Goal: Task Accomplishment & Management: Manage account settings

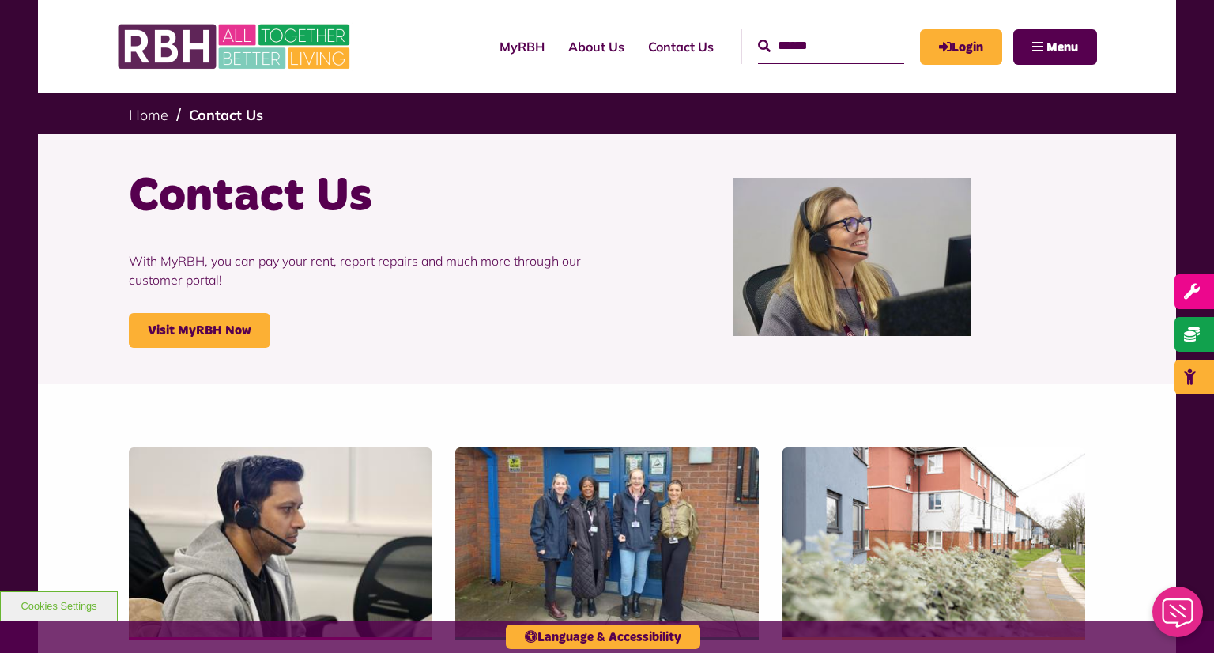
click at [614, 100] on ul "Home Contact Us" at bounding box center [607, 113] width 957 height 41
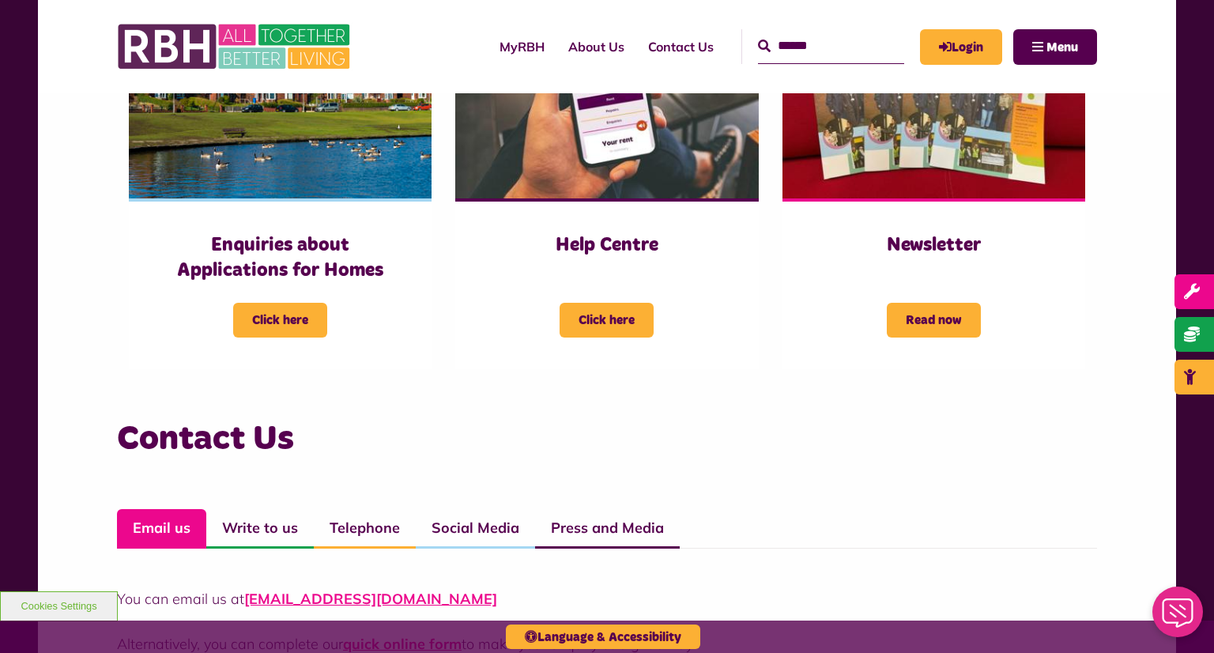
scroll to position [798, 0]
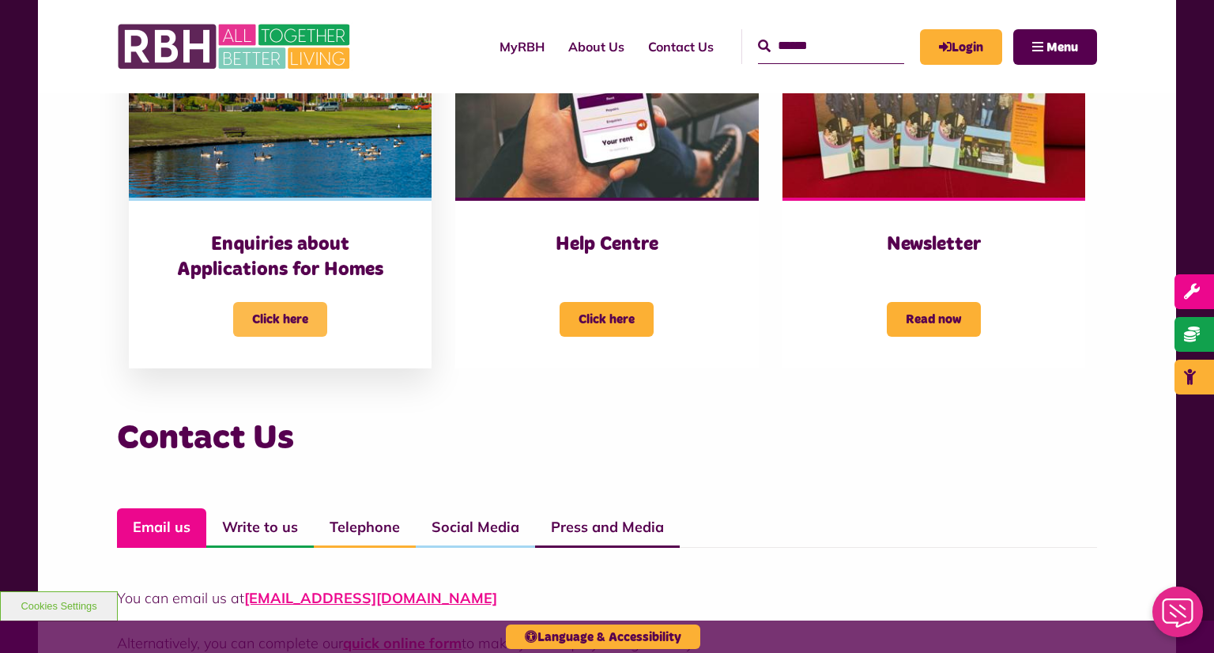
click at [278, 315] on span "Click here" at bounding box center [280, 319] width 94 height 35
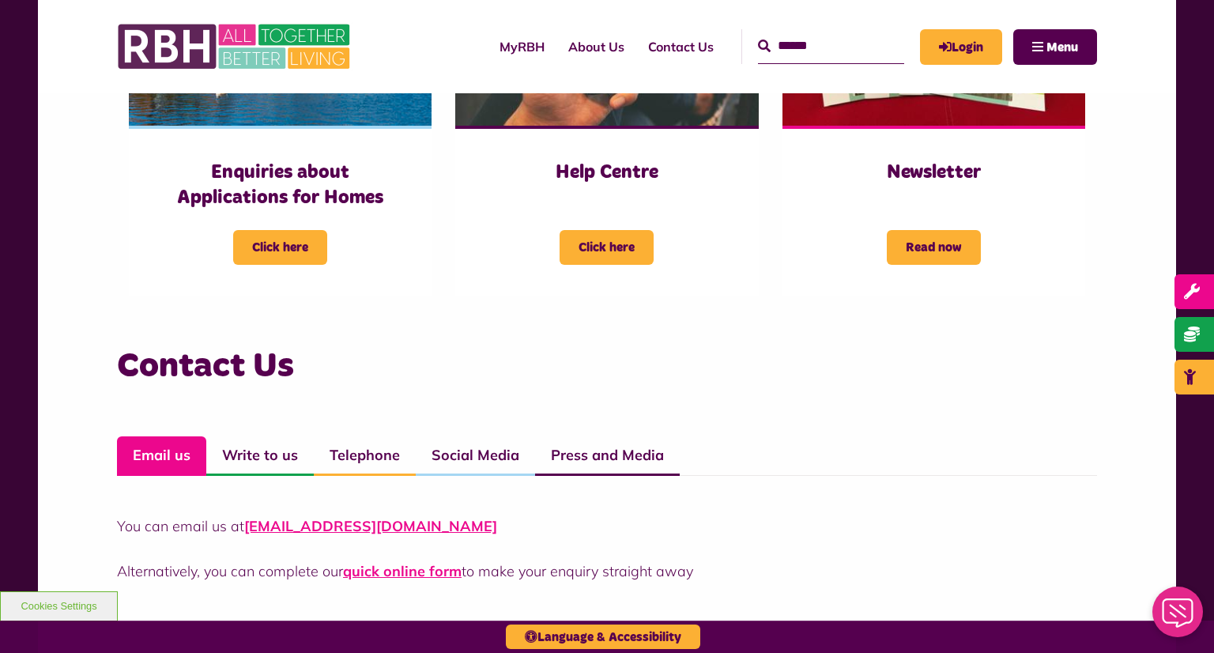
scroll to position [870, 0]
click at [351, 467] on link "Telephone" at bounding box center [365, 456] width 102 height 40
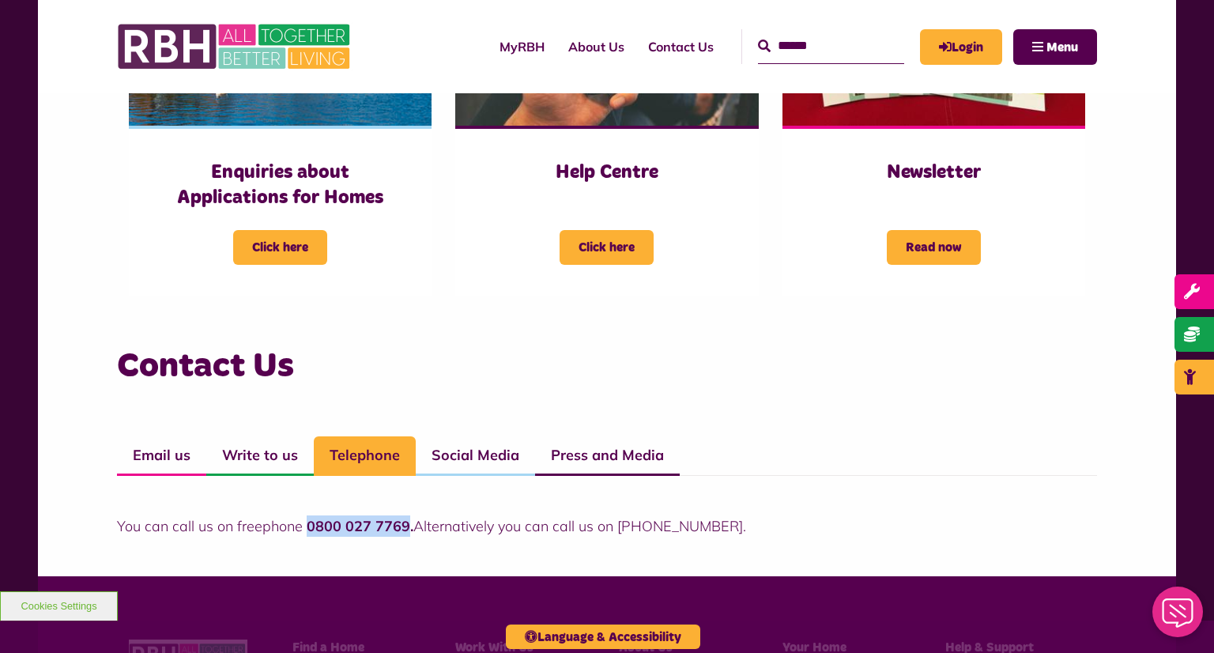
drag, startPoint x: 405, startPoint y: 529, endPoint x: 306, endPoint y: 536, distance: 99.1
click at [306, 536] on p "You can call us on freephone 0800 027 7769. Alternatively you can call us on 01…" at bounding box center [607, 525] width 980 height 21
copy strong "0800 027 7769"
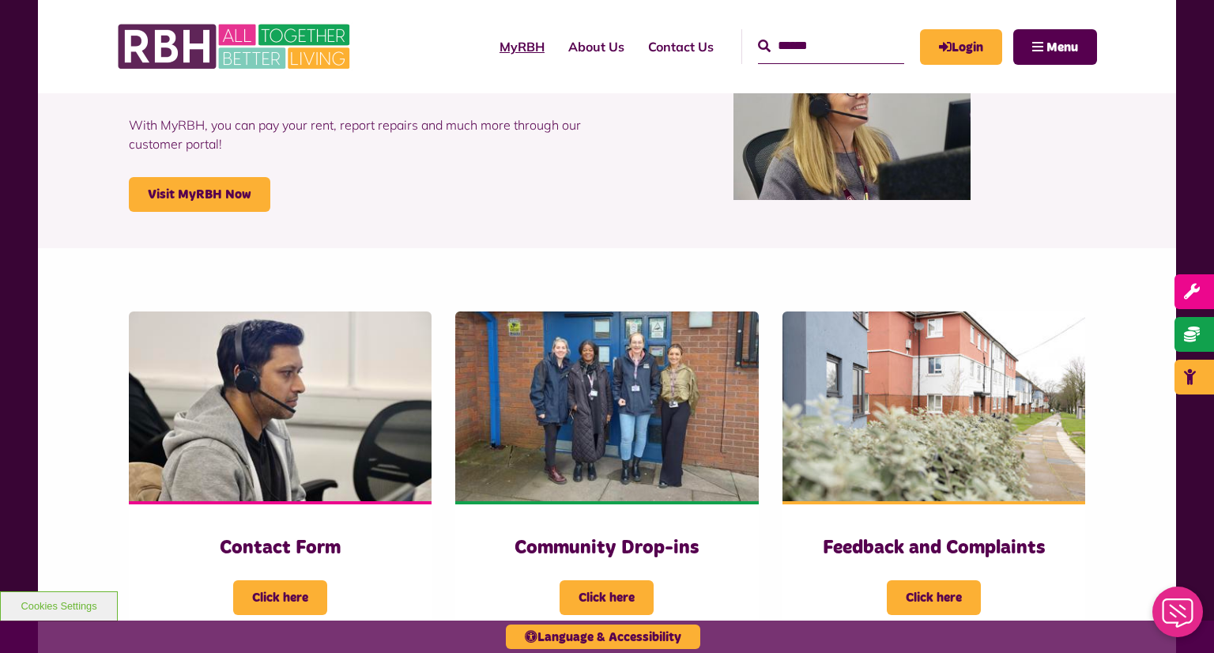
scroll to position [0, 0]
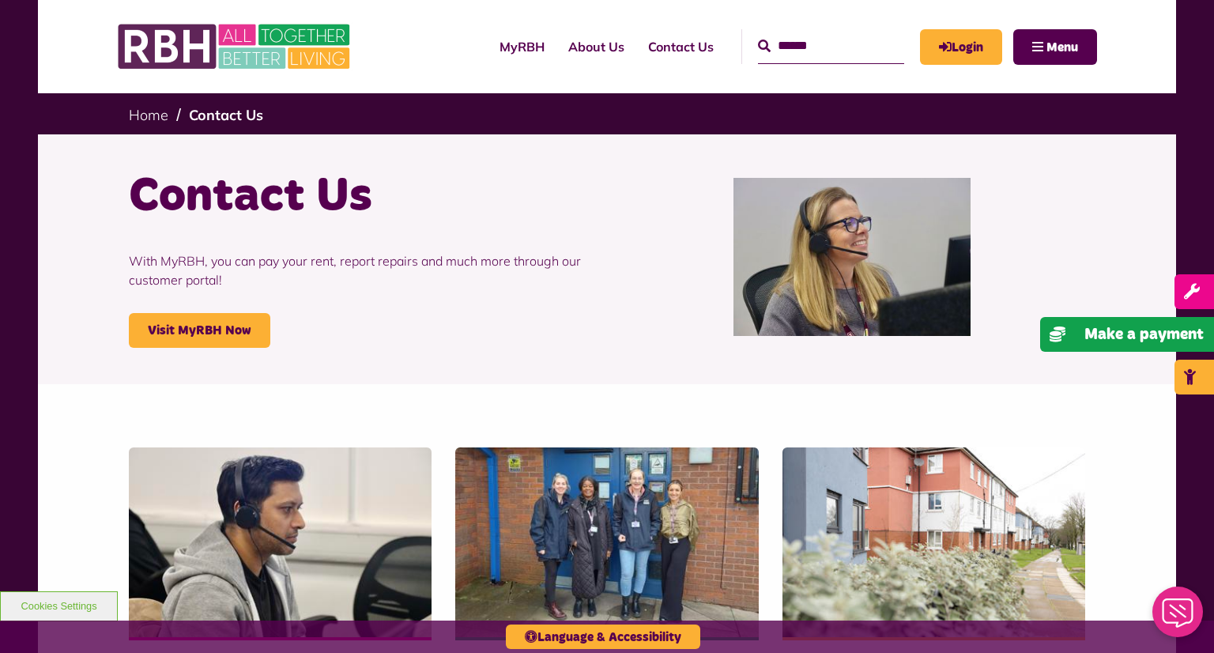
click at [1077, 338] on icon "coins" at bounding box center [1063, 335] width 27 height 16
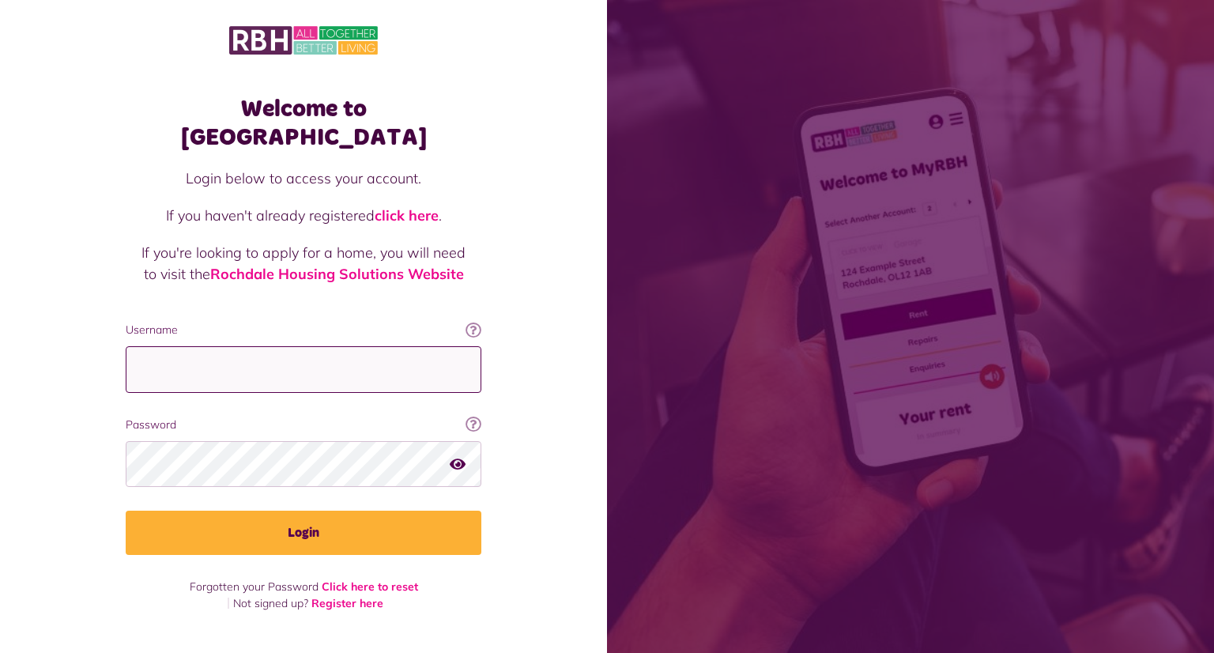
type input "**********"
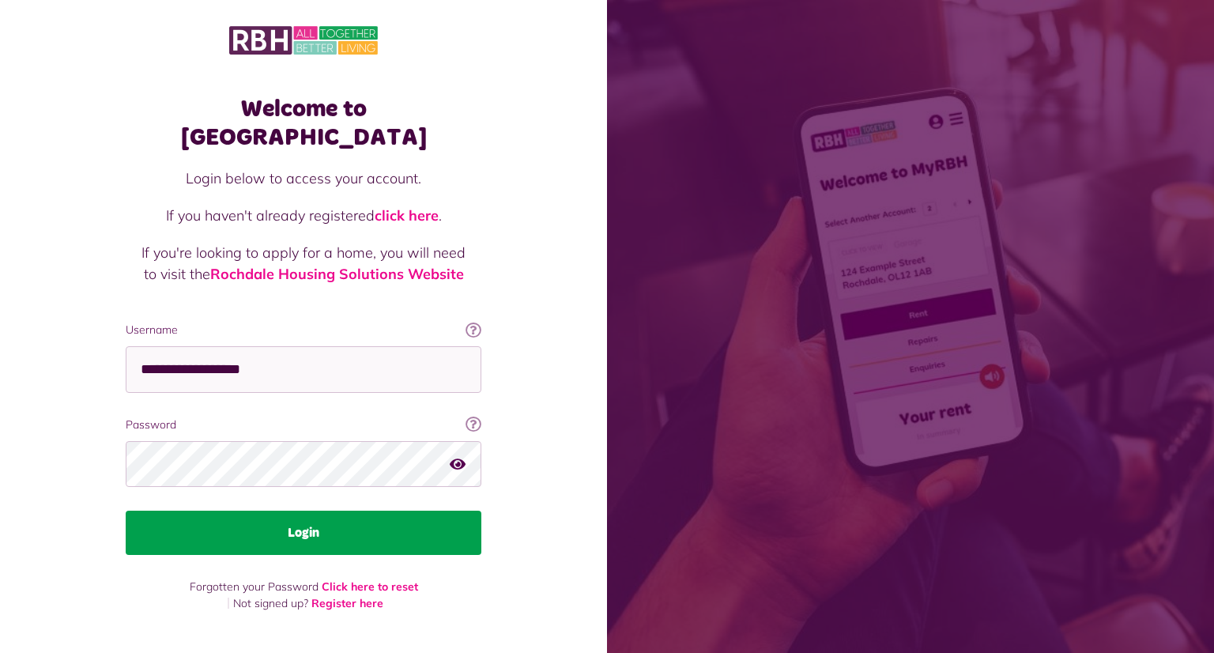
click at [415, 517] on button "Login" at bounding box center [304, 533] width 356 height 44
click at [365, 512] on button "Login" at bounding box center [304, 533] width 356 height 44
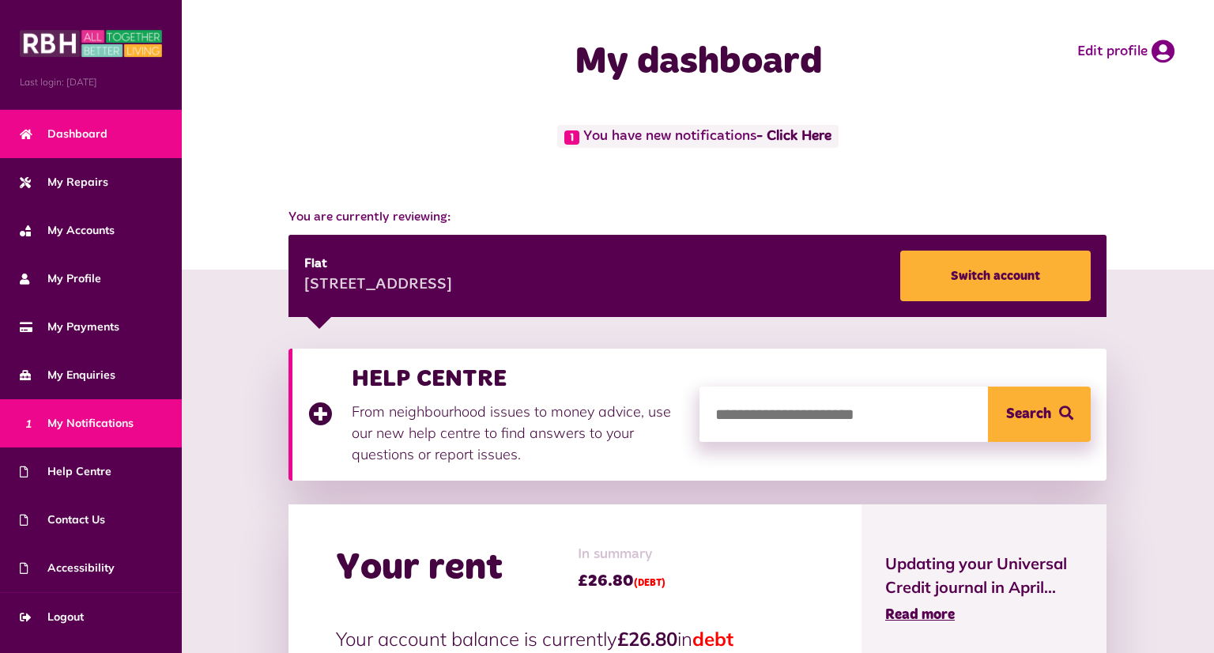
click at [88, 418] on span "1 My Notifications" at bounding box center [77, 423] width 114 height 17
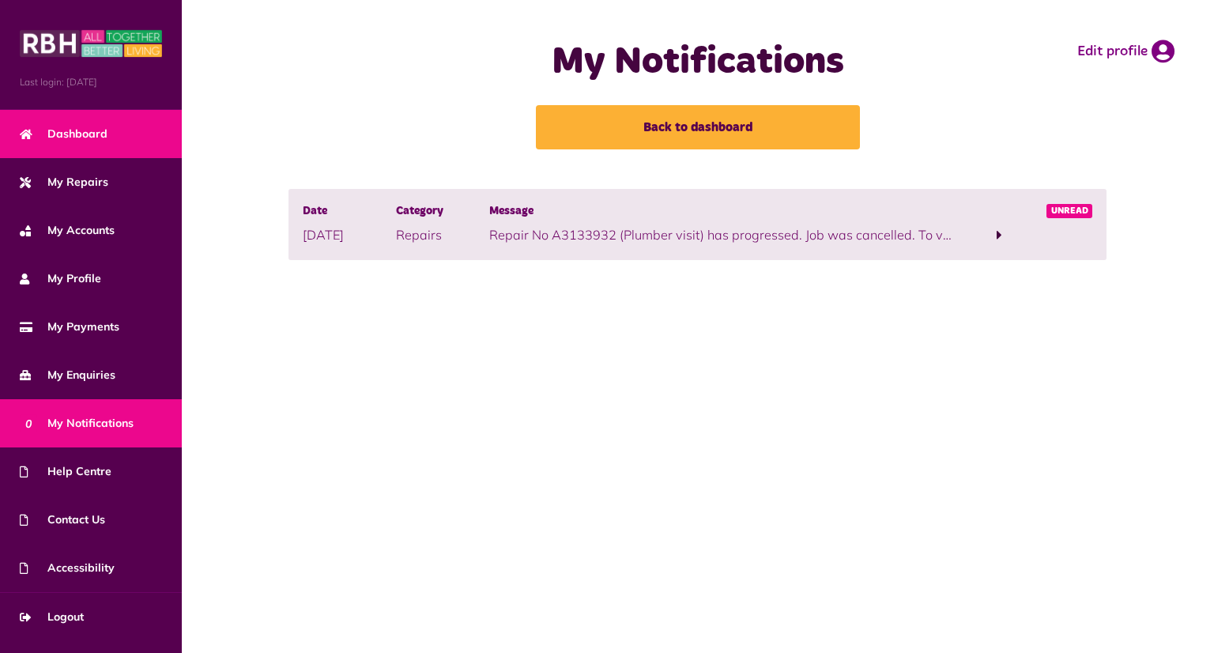
click at [100, 137] on span "Dashboard" at bounding box center [64, 134] width 88 height 17
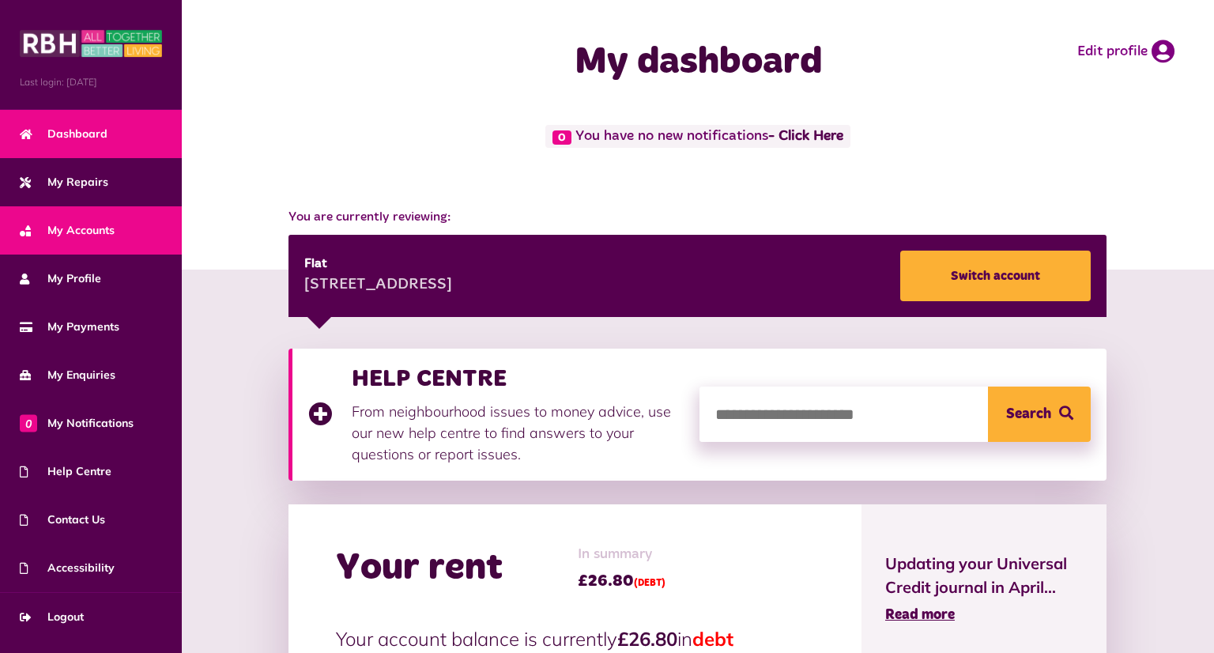
click at [89, 227] on span "My Accounts" at bounding box center [67, 230] width 95 height 17
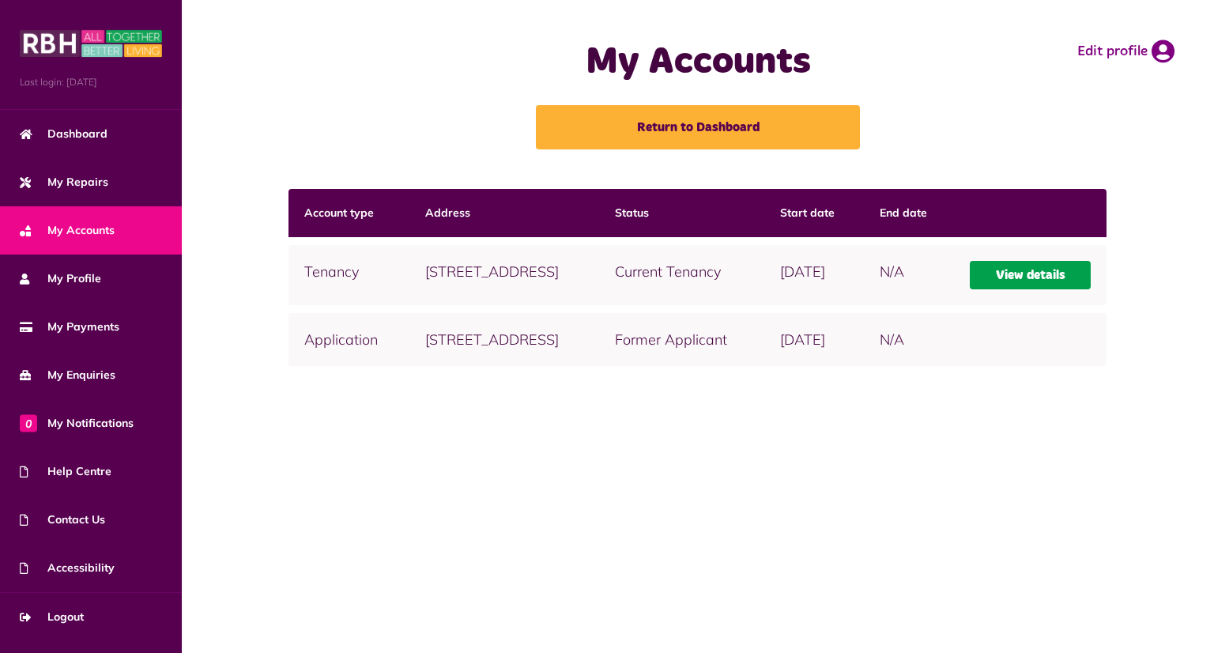
click at [1052, 271] on link "View details" at bounding box center [1030, 275] width 121 height 28
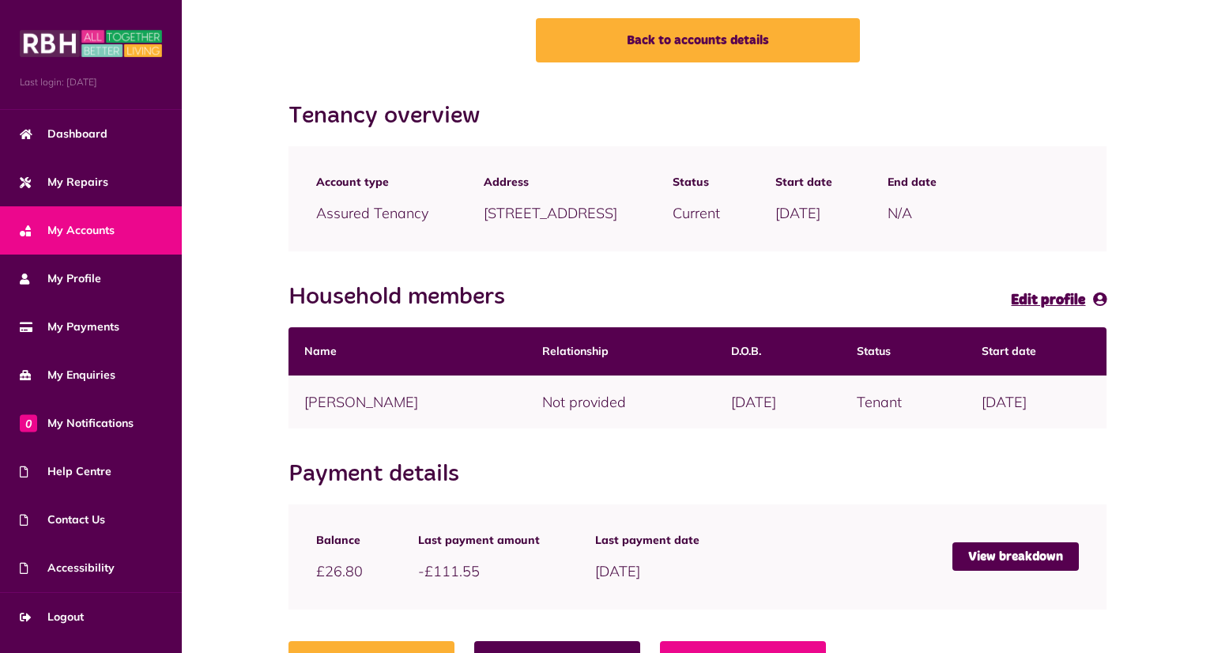
scroll to position [164, 0]
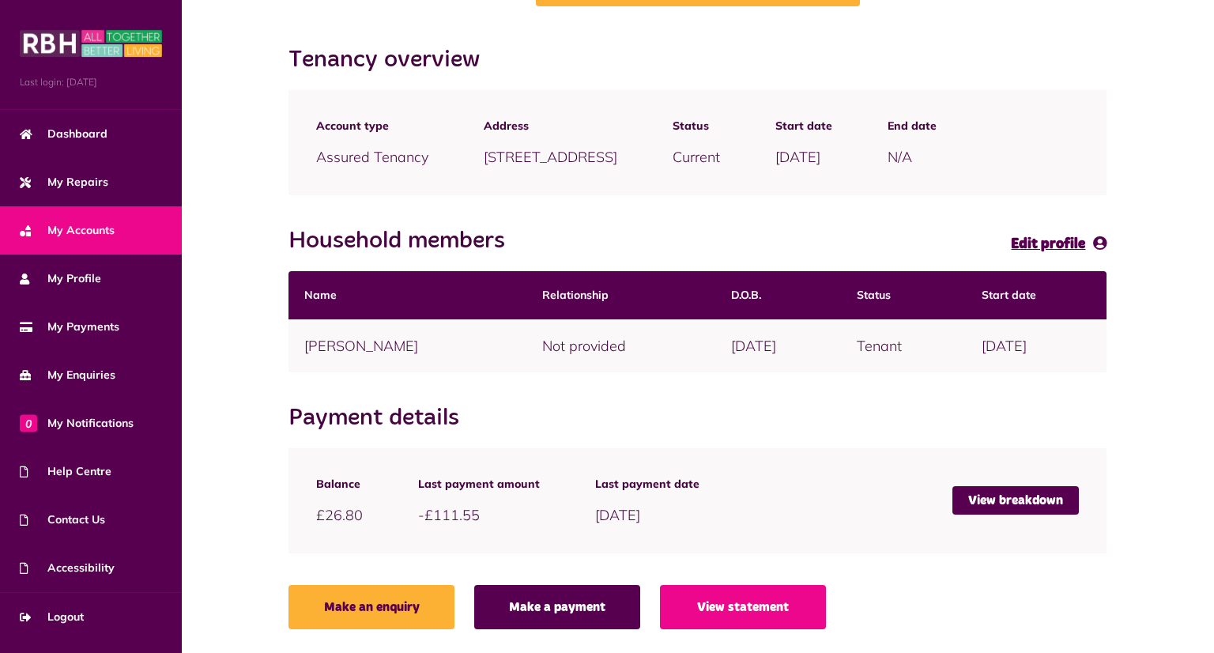
click at [654, 350] on td "Not provided" at bounding box center [621, 345] width 189 height 53
click at [1038, 246] on span "Edit profile" at bounding box center [1048, 244] width 74 height 14
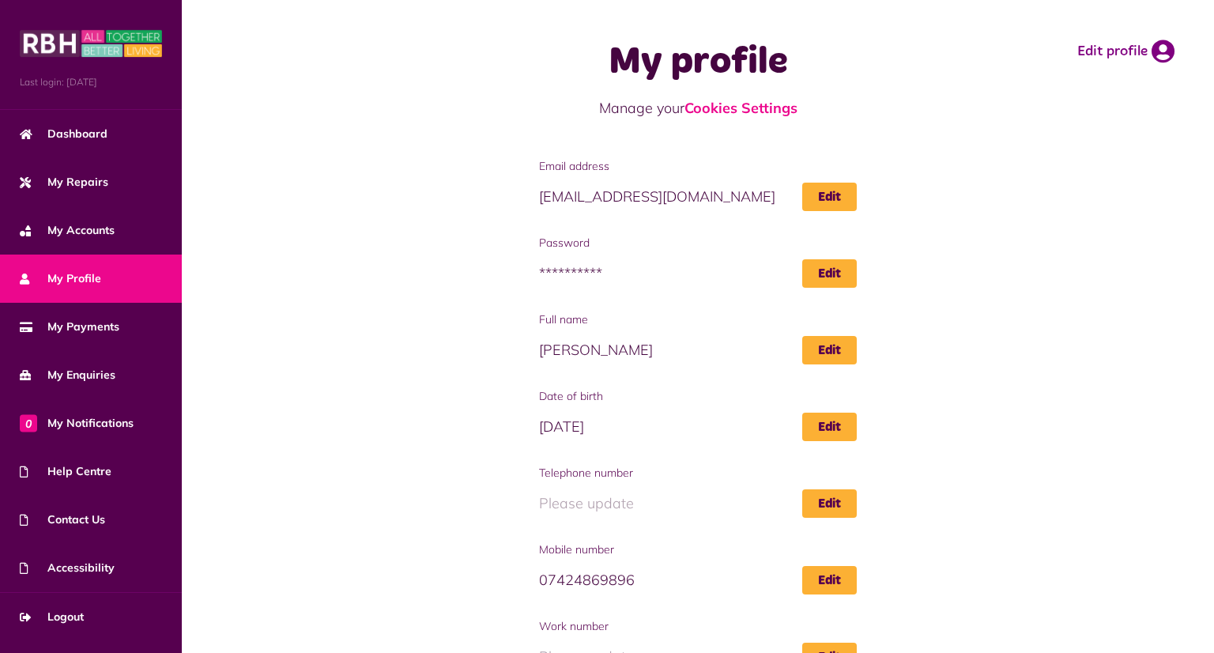
click at [110, 293] on link "My Profile" at bounding box center [91, 279] width 182 height 48
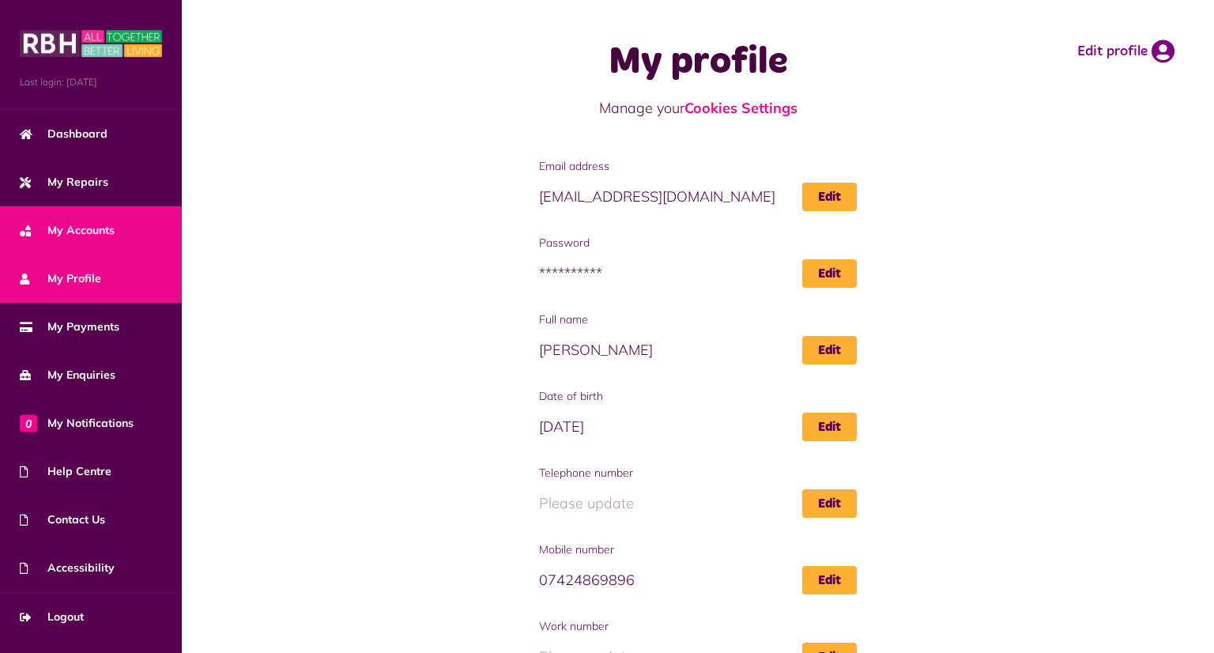
click at [89, 222] on span "My Accounts" at bounding box center [67, 230] width 95 height 17
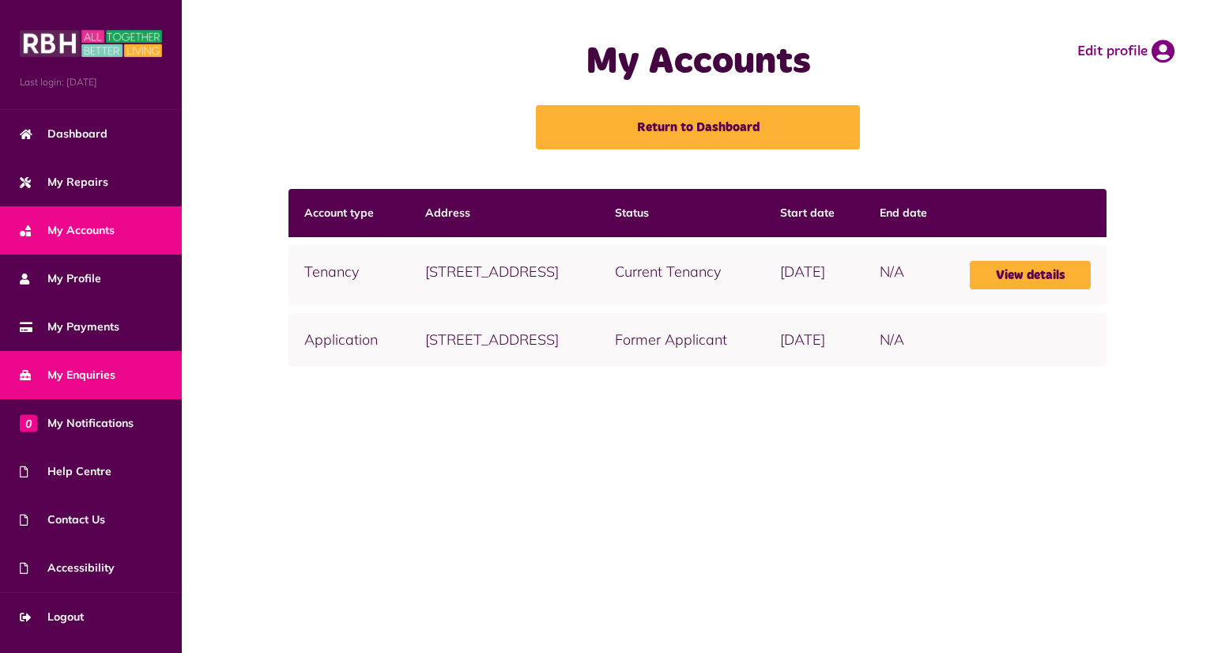
click at [70, 388] on link "My Enquiries" at bounding box center [91, 375] width 182 height 48
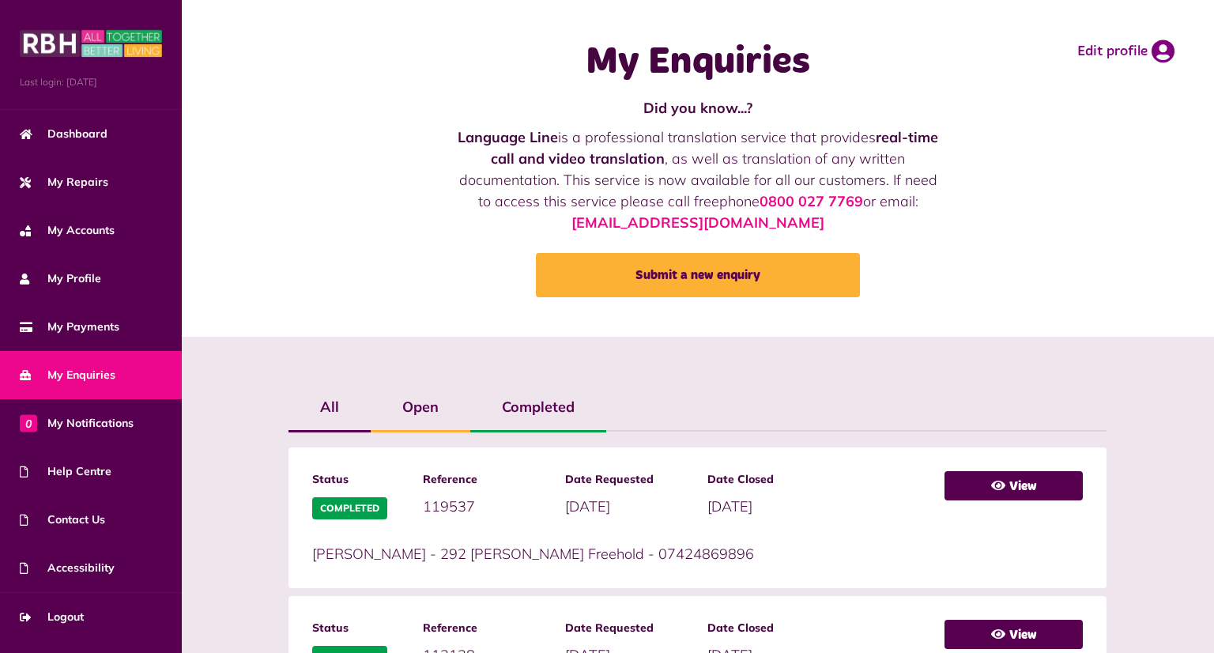
click at [434, 410] on label "Open" at bounding box center [421, 407] width 100 height 46
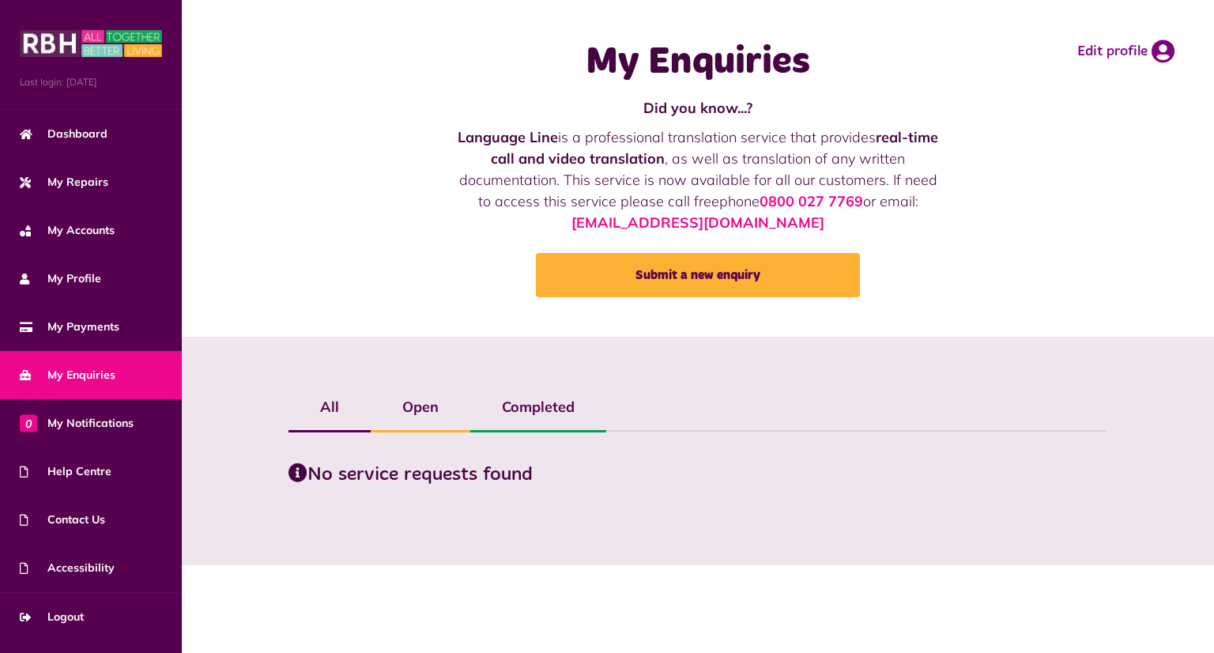
click at [568, 402] on label "Completed" at bounding box center [538, 407] width 136 height 46
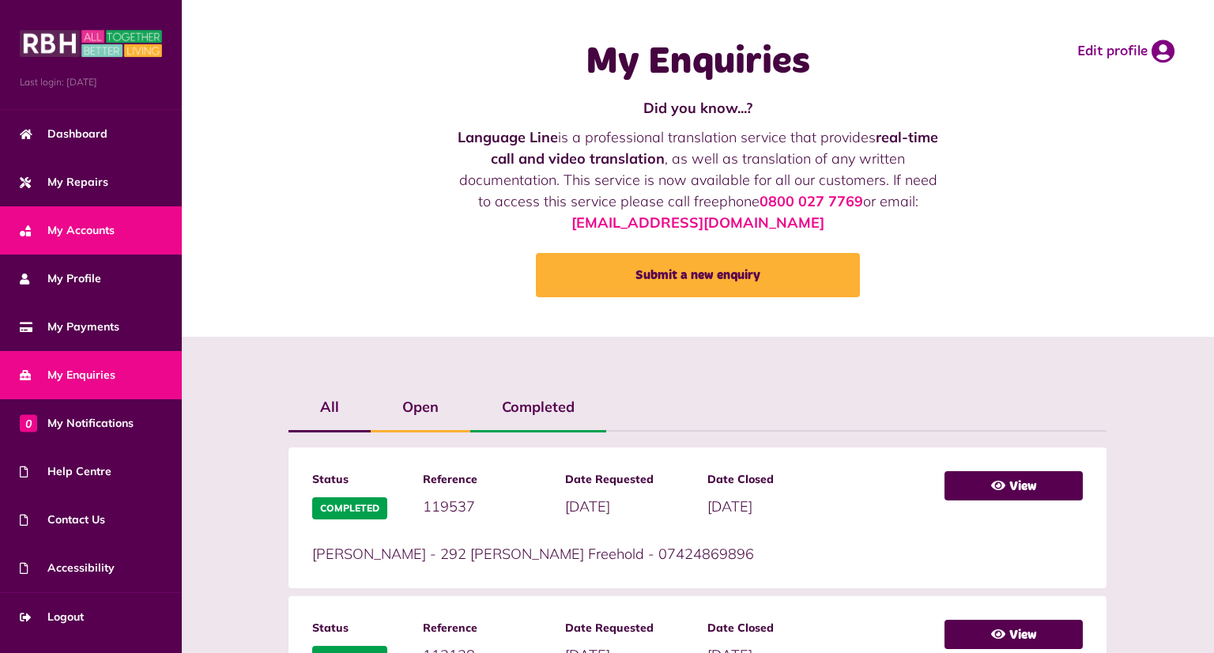
click at [77, 218] on link "My Accounts" at bounding box center [91, 230] width 182 height 48
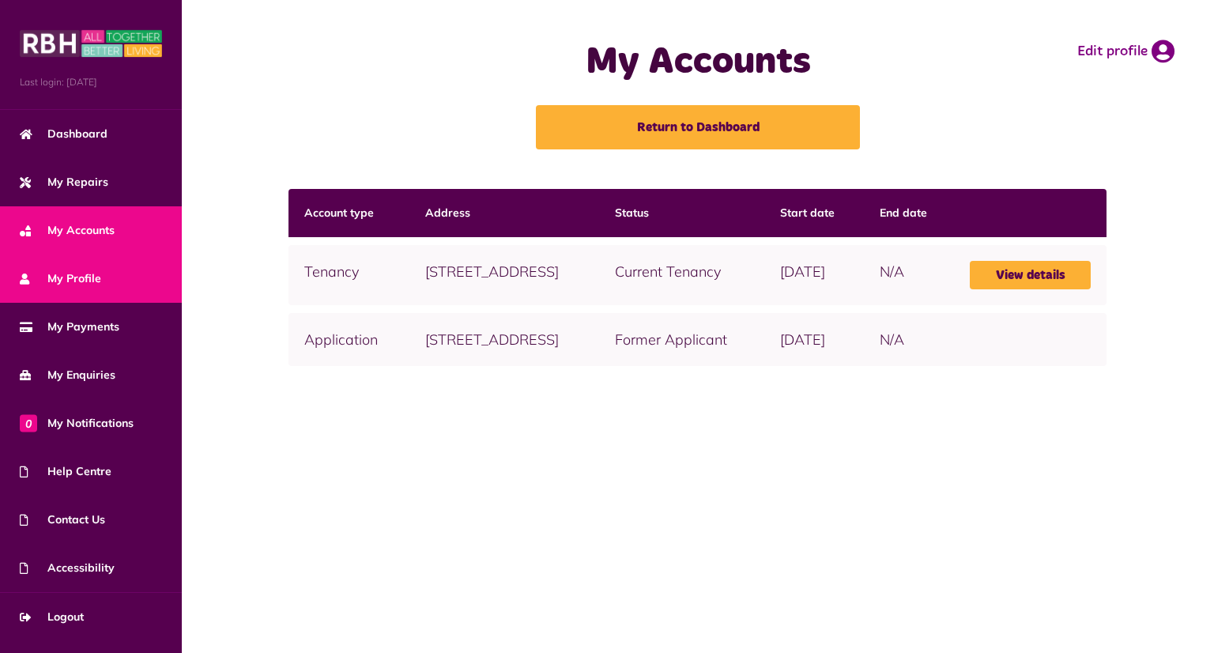
click at [67, 274] on span "My Profile" at bounding box center [60, 278] width 81 height 17
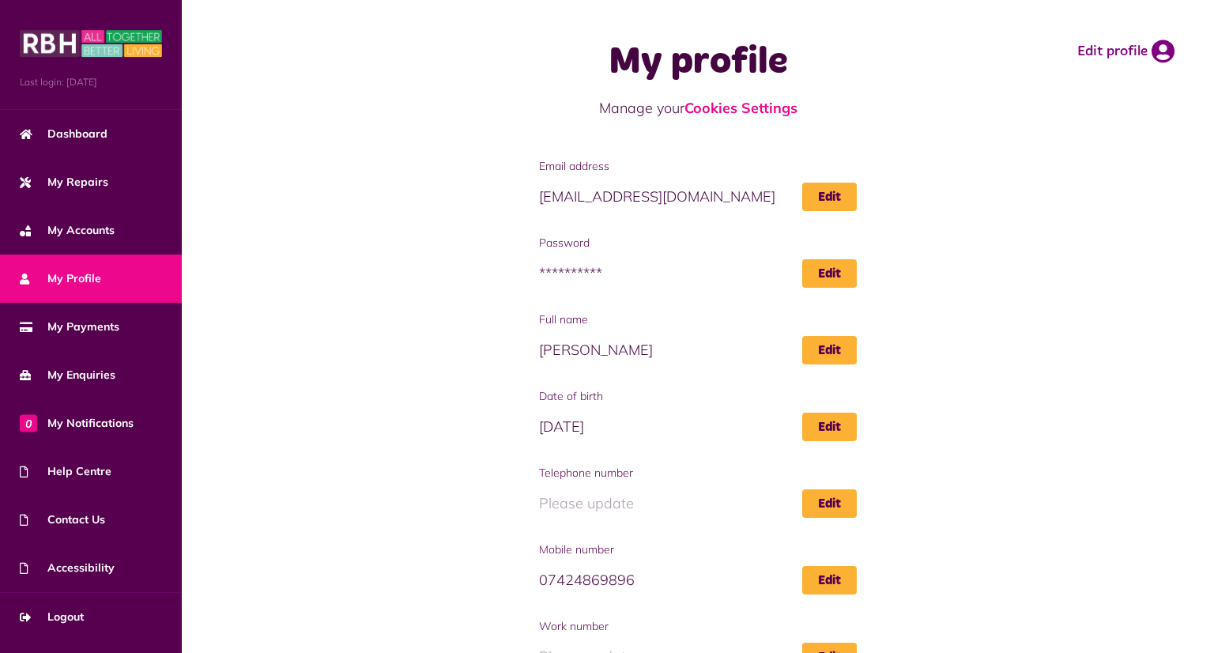
click at [89, 146] on link "Dashboard" at bounding box center [91, 134] width 182 height 48
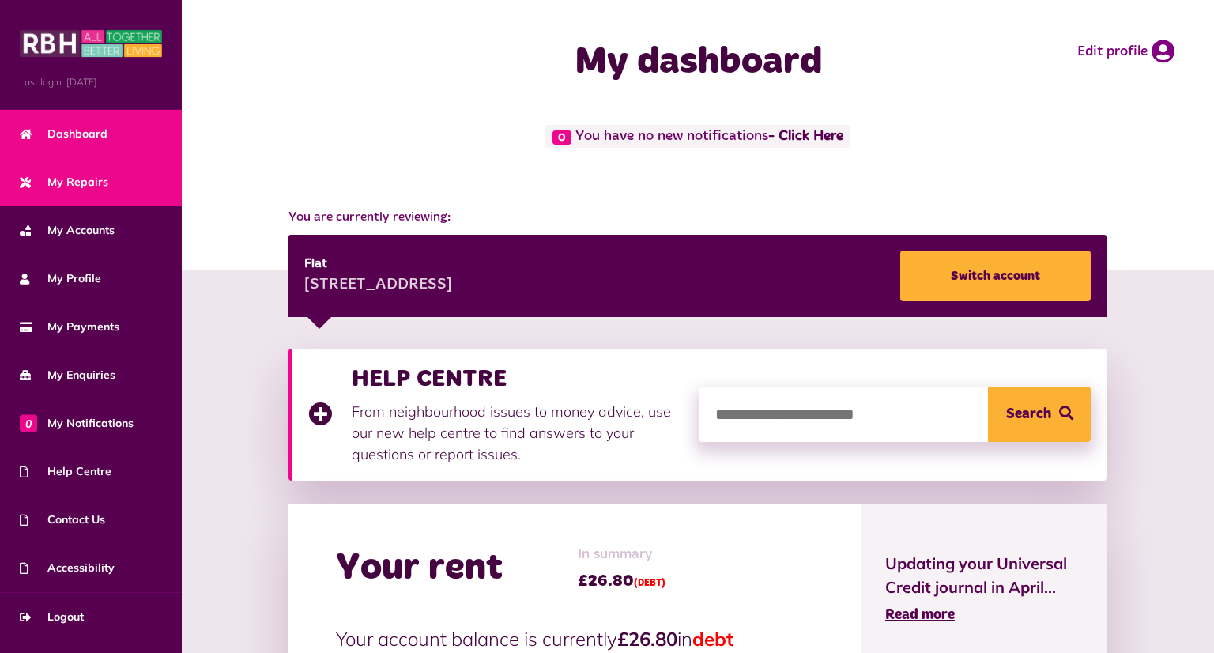
click at [59, 186] on span "My Repairs" at bounding box center [64, 182] width 89 height 17
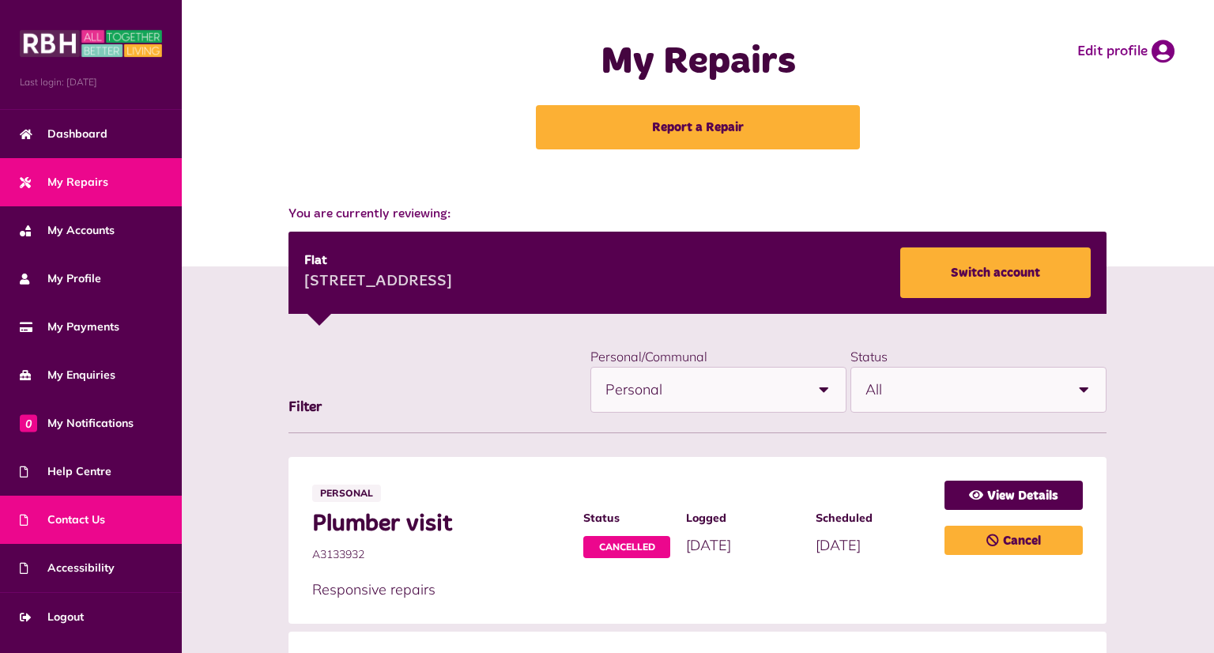
click at [105, 526] on span "Contact Us" at bounding box center [62, 519] width 85 height 17
click at [105, 527] on span "Contact Us" at bounding box center [62, 519] width 85 height 17
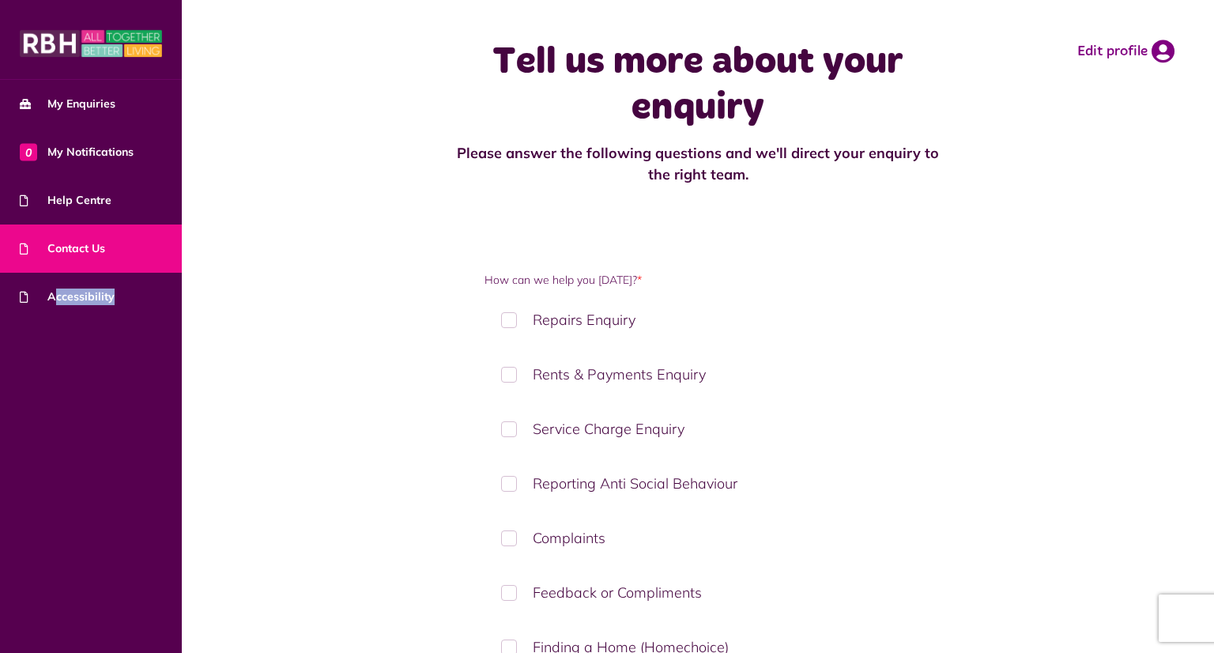
click at [0, 34] on div at bounding box center [91, 40] width 182 height 80
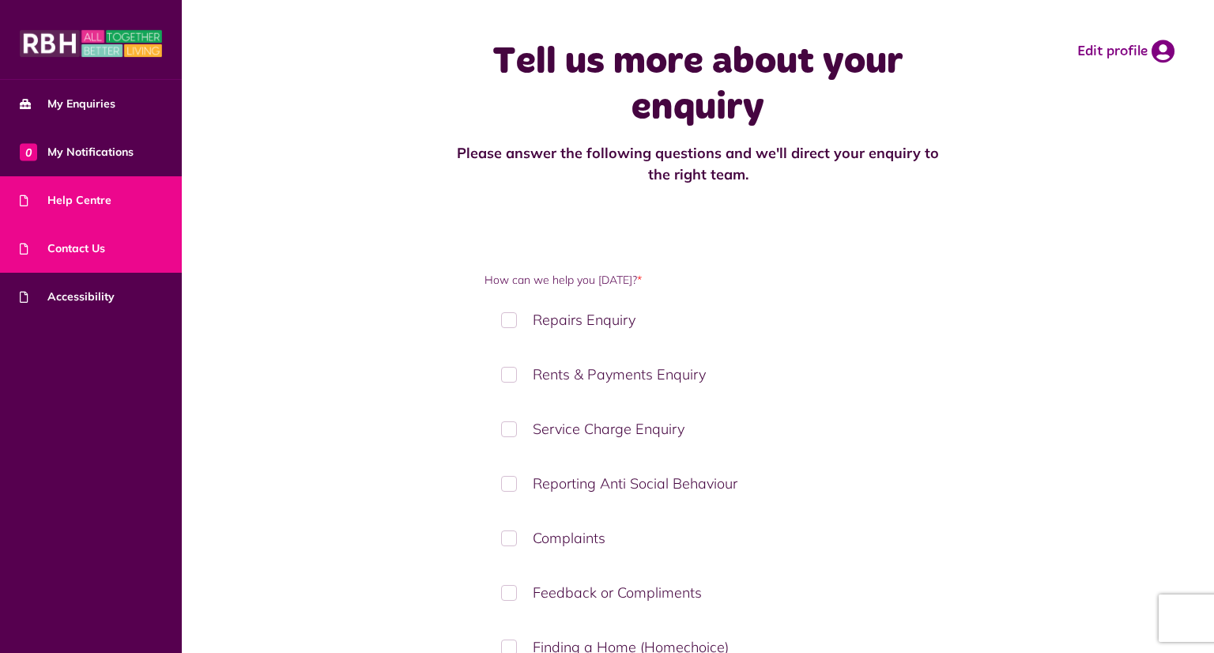
click at [6, 221] on link "Help Centre" at bounding box center [91, 200] width 182 height 48
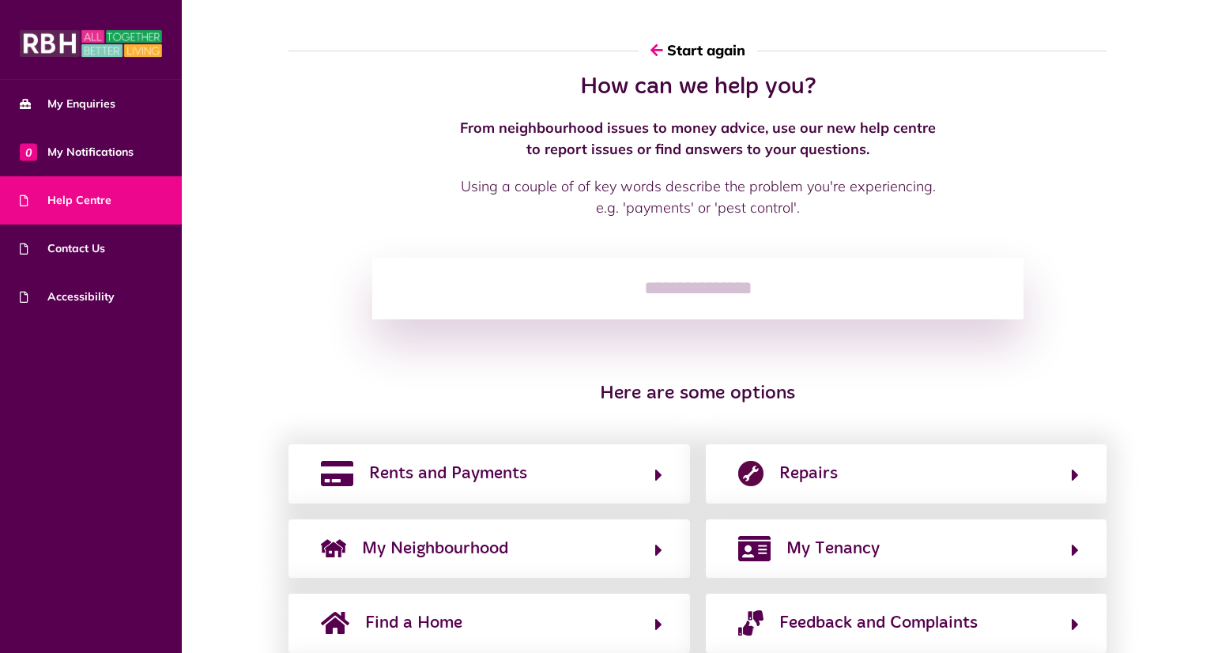
click at [6, 221] on link "Help Centre" at bounding box center [91, 200] width 182 height 48
